Goal: Transaction & Acquisition: Purchase product/service

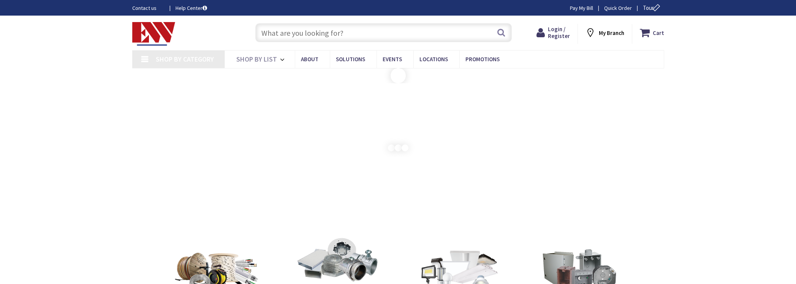
type input "Rocky Top Rd, [GEOGRAPHIC_DATA], [GEOGRAPHIC_DATA]"
click at [548, 31] on icon at bounding box center [541, 33] width 11 height 14
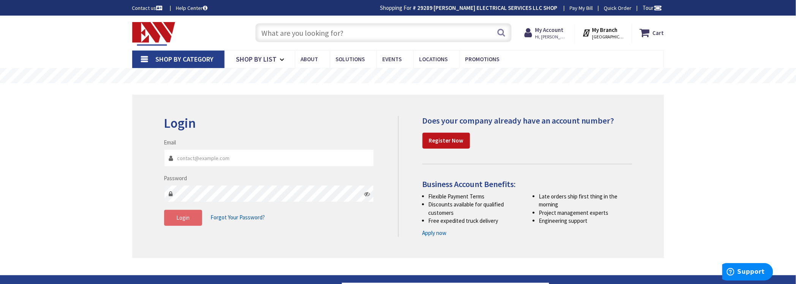
type input "mhorton@hortonelectric.com"
click at [189, 221] on button "Login" at bounding box center [183, 218] width 38 height 16
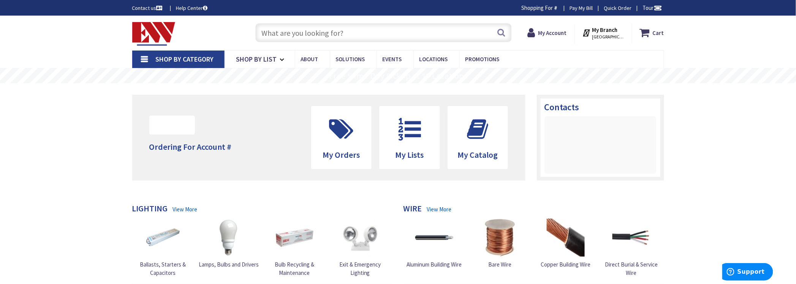
click at [338, 34] on input "text" at bounding box center [383, 32] width 256 height 19
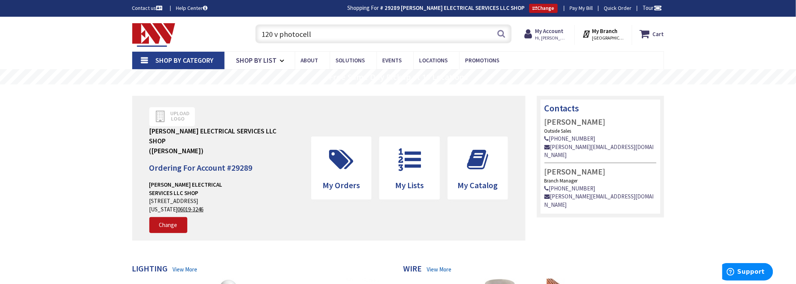
type input "120 v photocell"
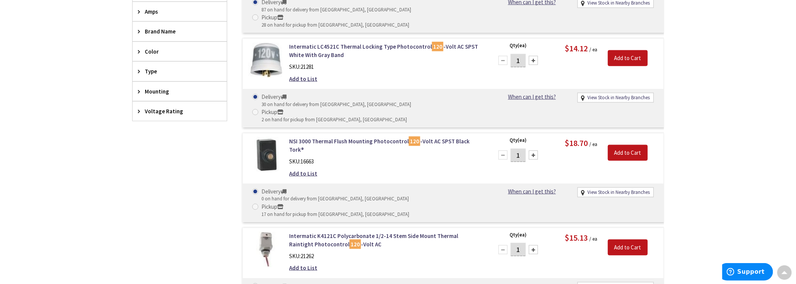
scroll to position [284, 0]
